Goal: Information Seeking & Learning: Stay updated

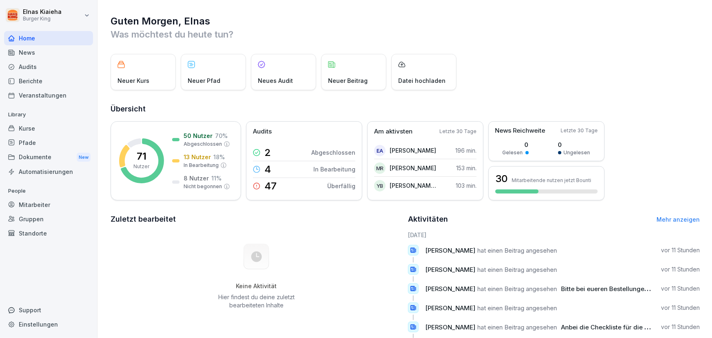
click at [47, 44] on div "Home" at bounding box center [48, 38] width 89 height 14
click at [49, 55] on div "News" at bounding box center [48, 52] width 89 height 14
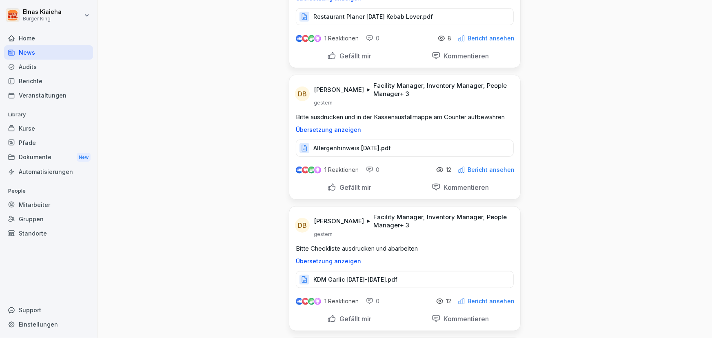
scroll to position [222, 0]
click at [368, 281] on p "KDM Garlic [DATE]-[DATE].pdf" at bounding box center [355, 279] width 84 height 8
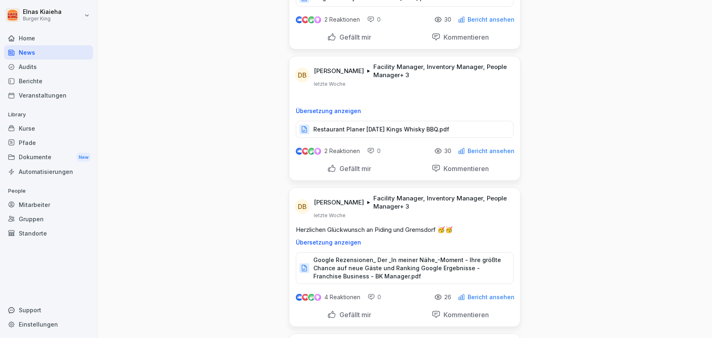
scroll to position [3263, 0]
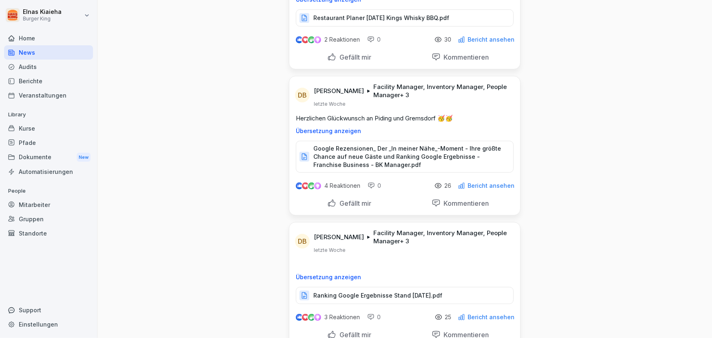
click at [443, 144] on p "Google Rezensionen_ Der _In meiner Nähe_-Moment - Ihre größte Chance auf neue G…" at bounding box center [409, 156] width 192 height 24
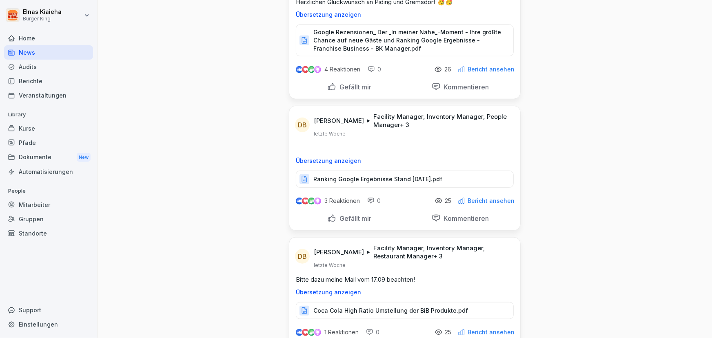
scroll to position [3412, 0]
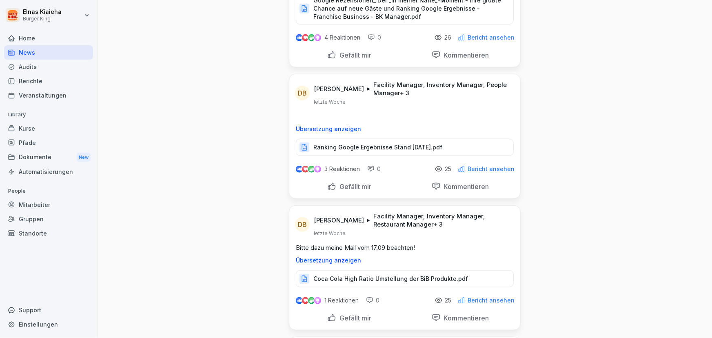
click at [398, 143] on p "Ranking Google Ergebnisse Stand [DATE].pdf" at bounding box center [377, 147] width 129 height 8
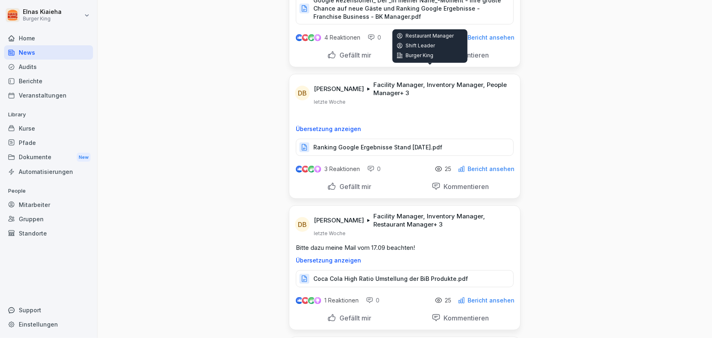
scroll to position [3449, 0]
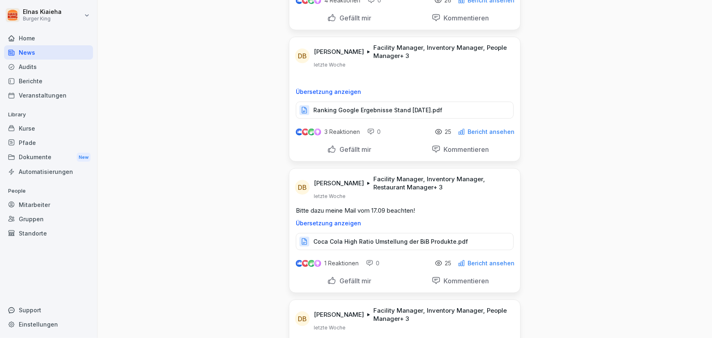
click at [399, 237] on p "Coca Cola High Ratio Umstellung der BiB Produkte.pdf" at bounding box center [390, 241] width 155 height 8
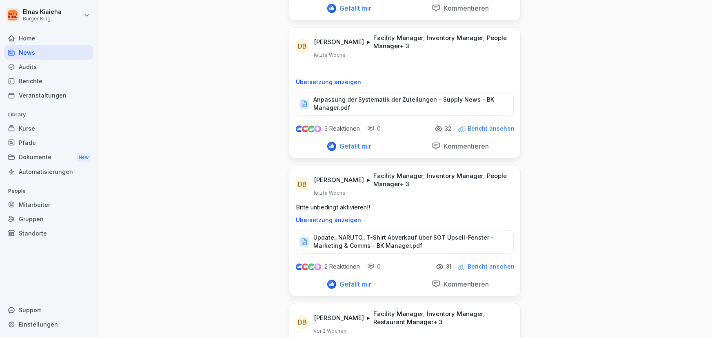
scroll to position [4153, 0]
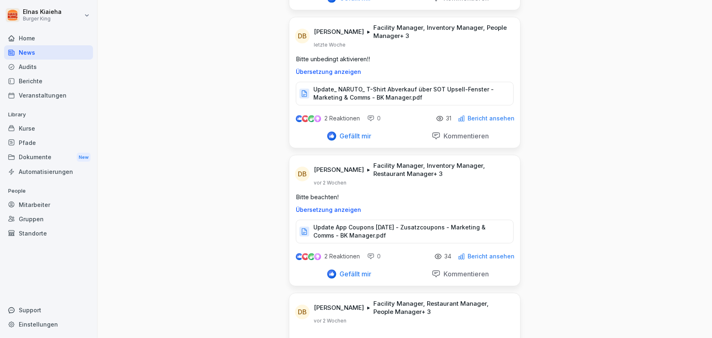
click at [413, 85] on p "Update_ NARUTO_ T-Shirt Abverkauf über SOT Upsell-Fenster - Marketing & Comms -…" at bounding box center [409, 93] width 192 height 16
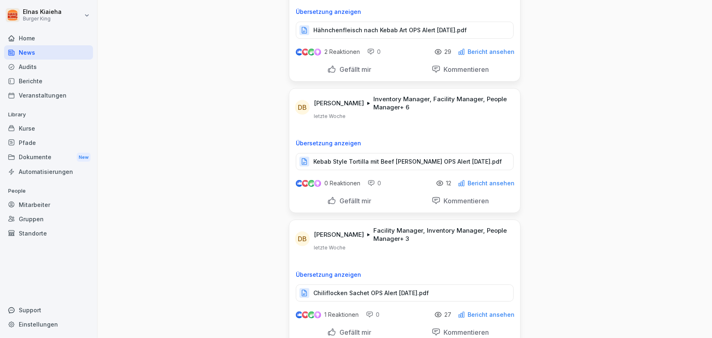
scroll to position [1668, 0]
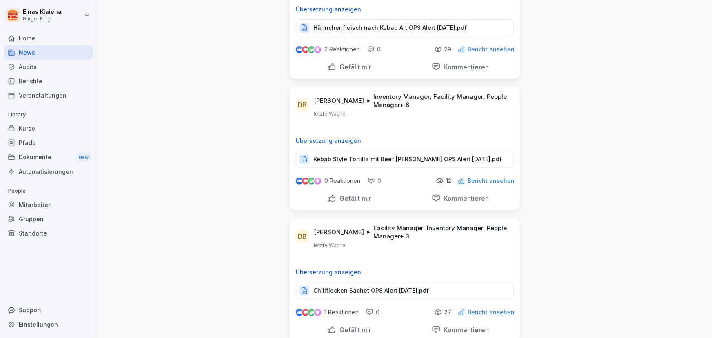
click at [383, 286] on p "Chiliflocken Sachet OPS Alert [DATE].pdf" at bounding box center [370, 290] width 115 height 8
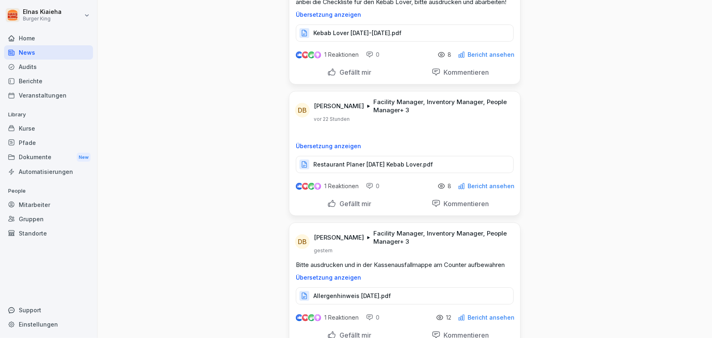
scroll to position [0, 0]
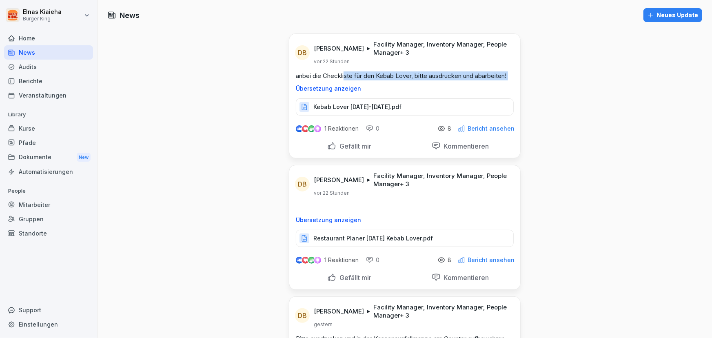
drag, startPoint x: 343, startPoint y: 73, endPoint x: 534, endPoint y: 87, distance: 191.8
click at [388, 106] on p "Kebab Lover [DATE]-[DATE].pdf" at bounding box center [357, 107] width 88 height 8
